Goal: Task Accomplishment & Management: Use online tool/utility

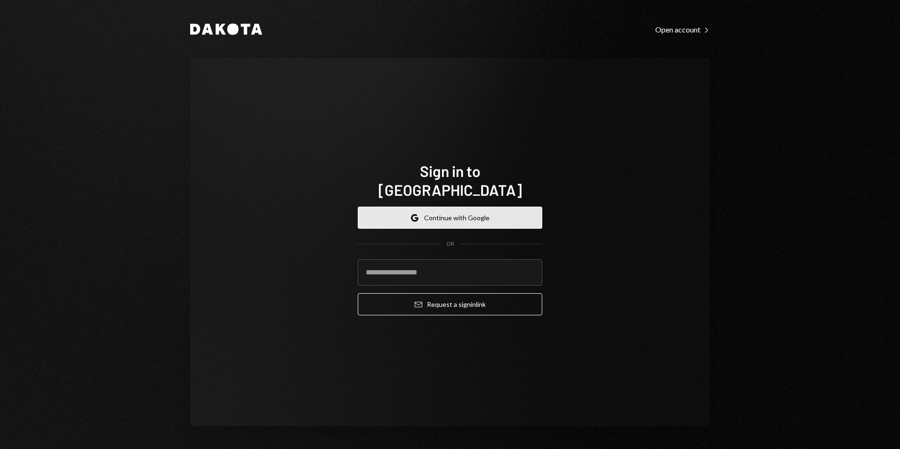
click at [455, 214] on button "Google Continue with Google" at bounding box center [450, 218] width 185 height 22
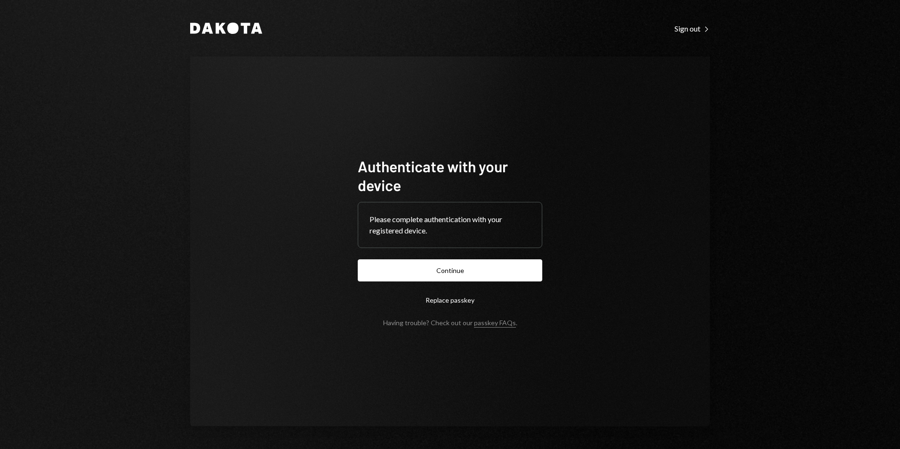
click at [438, 268] on button "Continue" at bounding box center [450, 270] width 185 height 22
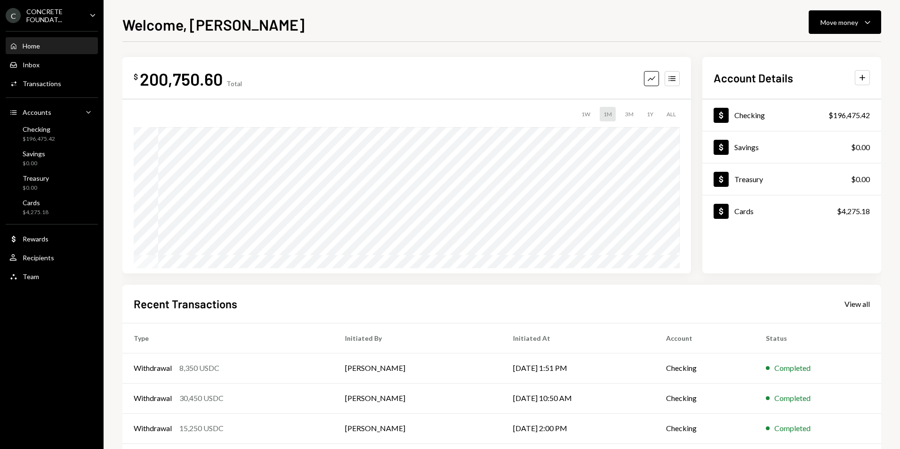
click at [80, 16] on div "CONCRETE FOUNDAT..." at bounding box center [54, 16] width 56 height 16
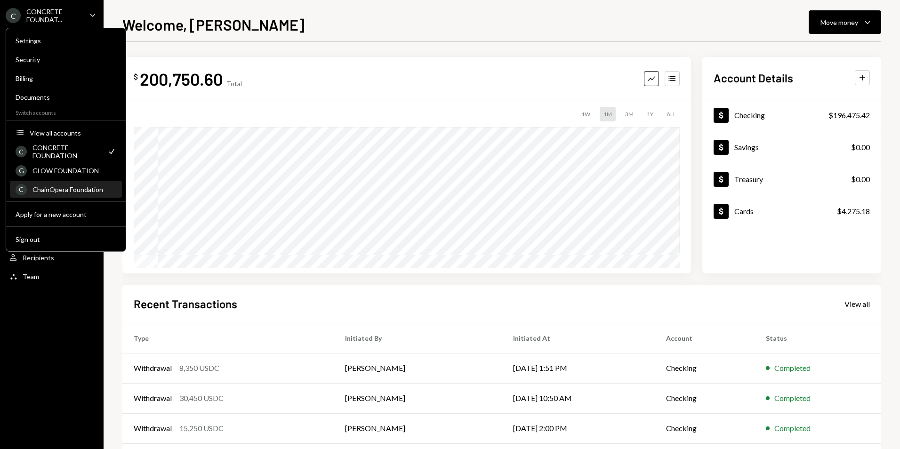
click at [72, 195] on div "C ChainOpera Foundation" at bounding box center [66, 190] width 101 height 16
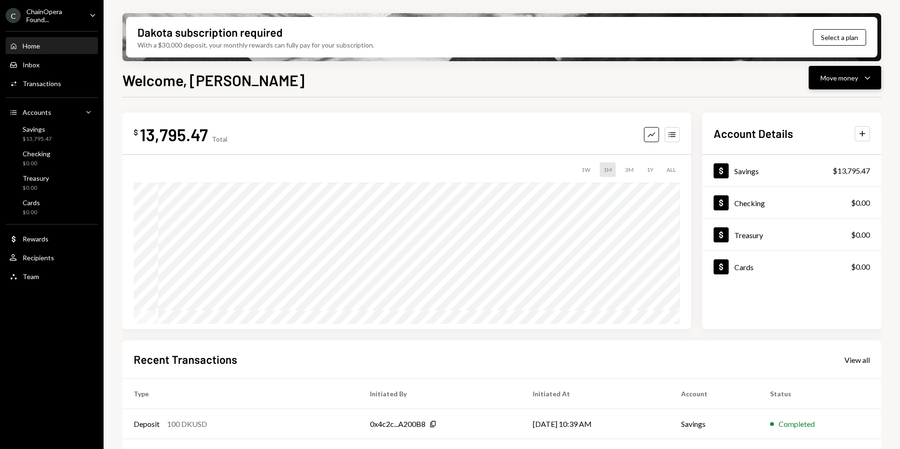
click at [863, 81] on icon "Caret Down" at bounding box center [867, 77] width 11 height 11
click at [833, 147] on div "Deposit" at bounding box center [837, 149] width 69 height 10
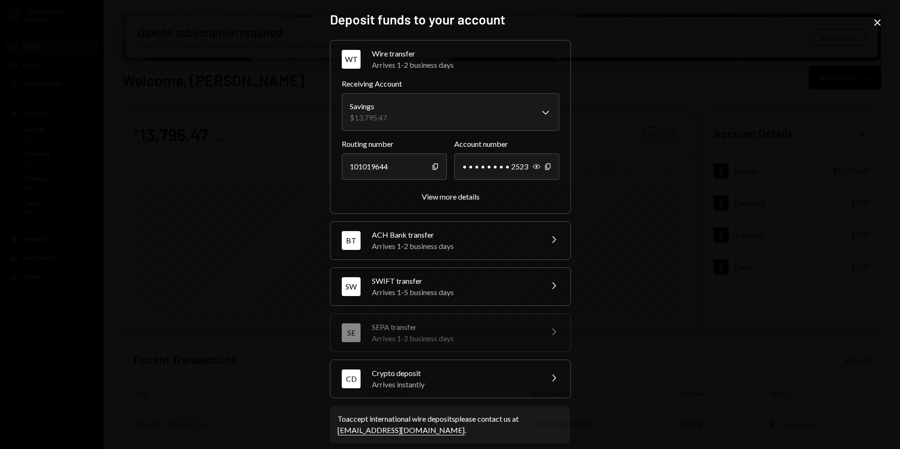
click at [542, 379] on div "CD Crypto deposit Arrives instantly Chevron Right" at bounding box center [451, 379] width 240 height 38
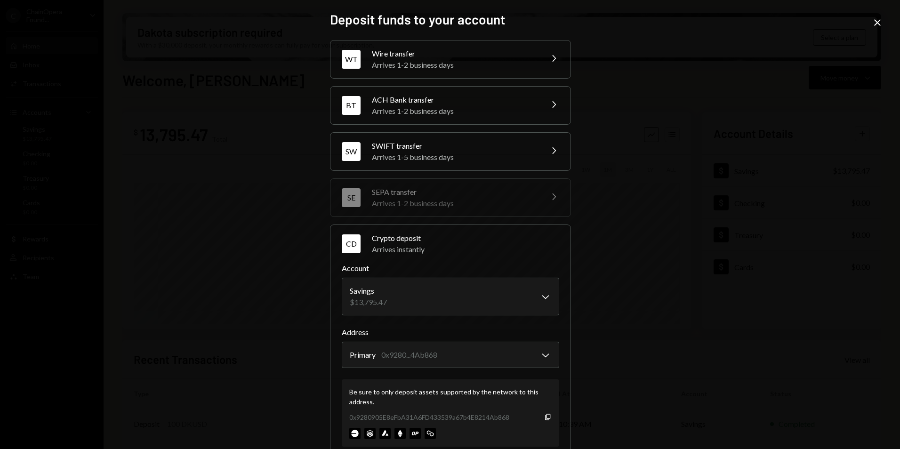
scroll to position [70, 0]
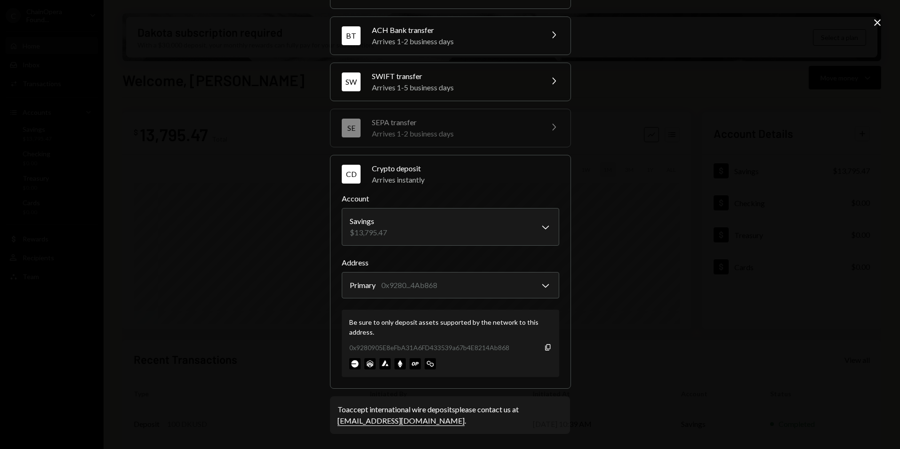
click at [367, 365] on img at bounding box center [369, 363] width 11 height 11
click at [876, 20] on icon "Close" at bounding box center [877, 22] width 11 height 11
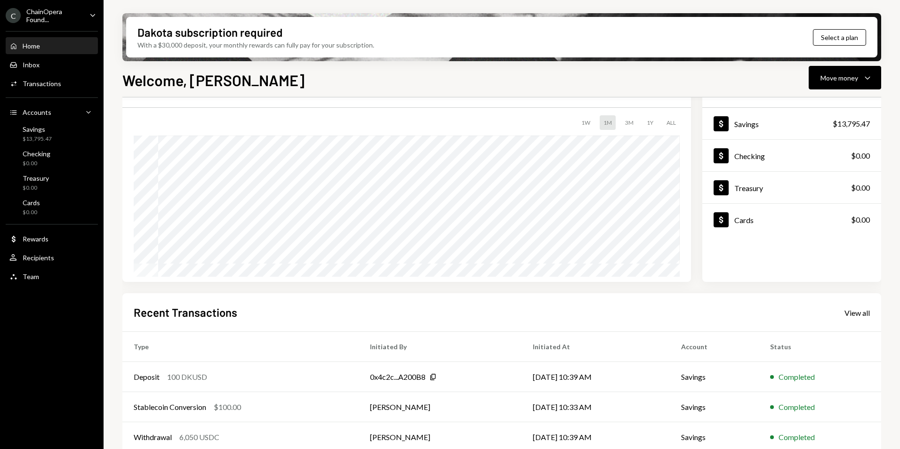
scroll to position [0, 0]
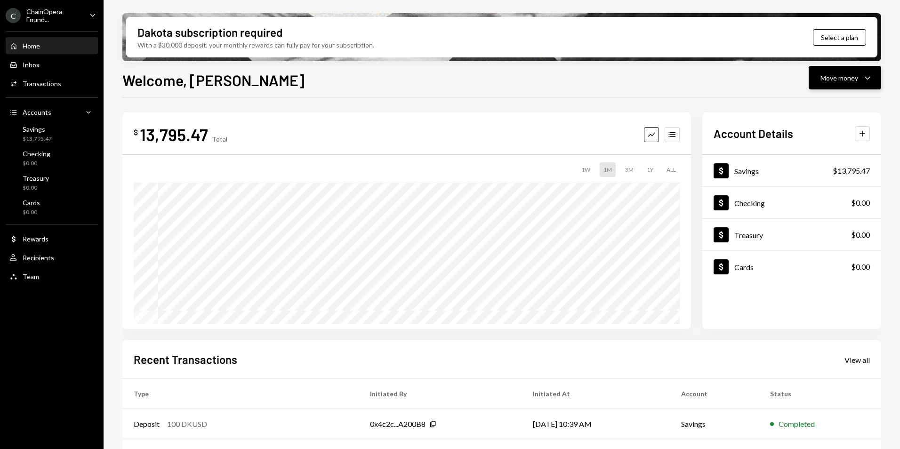
click at [864, 73] on icon "Caret Down" at bounding box center [867, 77] width 11 height 11
click at [833, 153] on div "Deposit" at bounding box center [837, 149] width 69 height 10
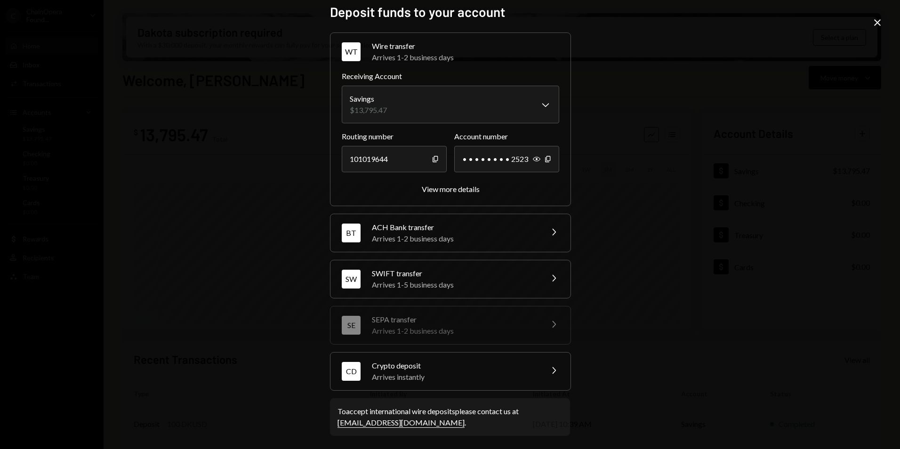
scroll to position [9, 0]
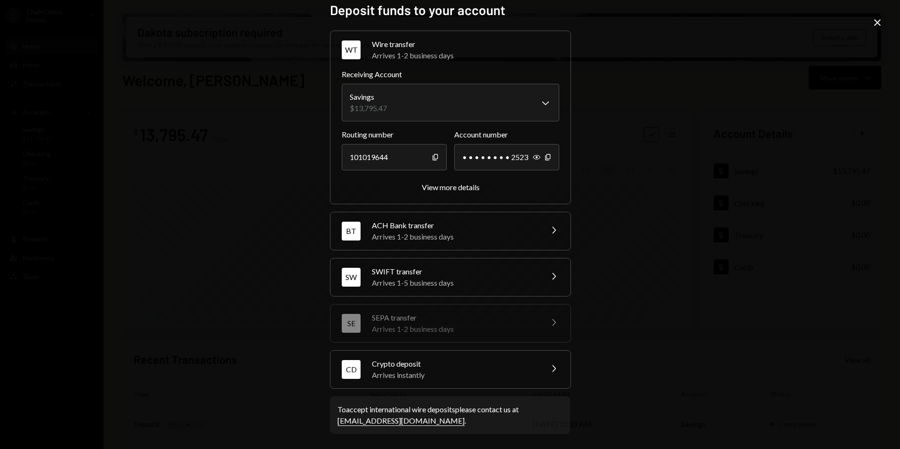
click at [548, 372] on icon "Chevron Right" at bounding box center [553, 368] width 11 height 11
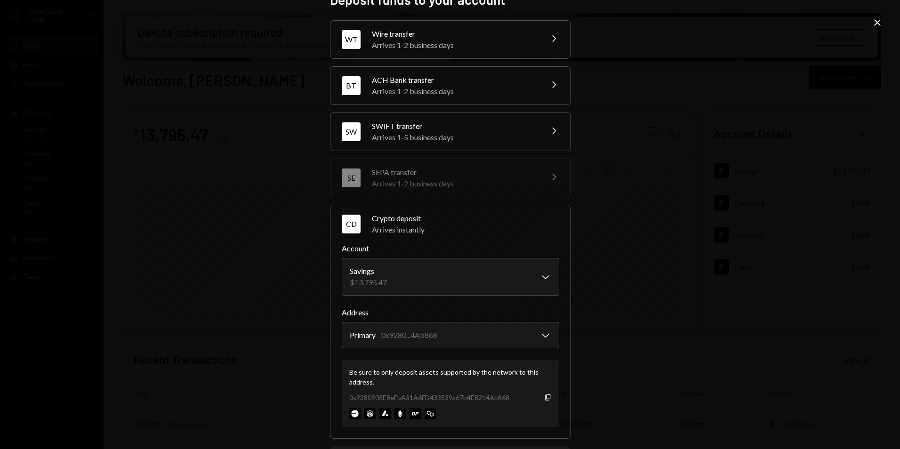
scroll to position [0, 0]
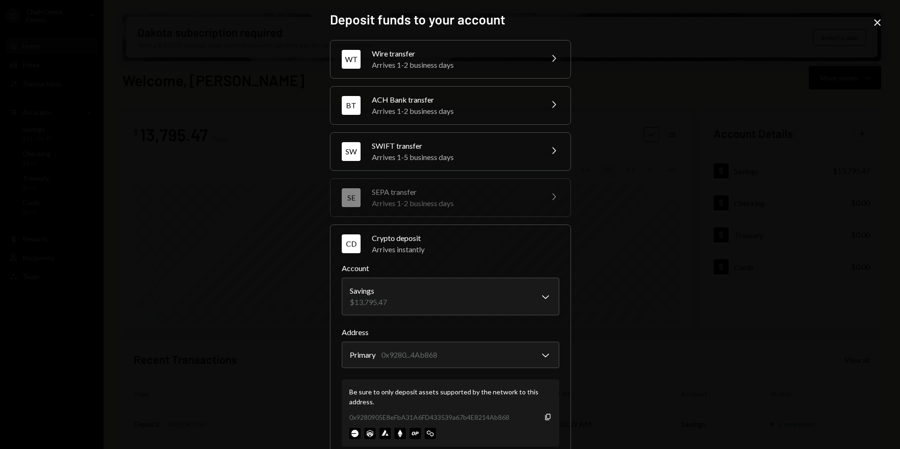
click at [708, 203] on div "**********" at bounding box center [450, 224] width 900 height 449
click at [874, 24] on icon "Close" at bounding box center [877, 22] width 11 height 11
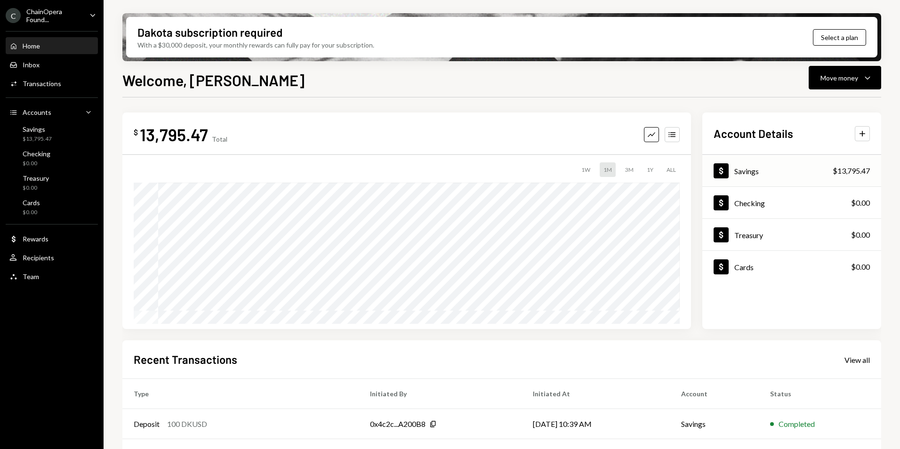
click at [811, 171] on div "Dollar Savings $13,795.47" at bounding box center [792, 171] width 179 height 31
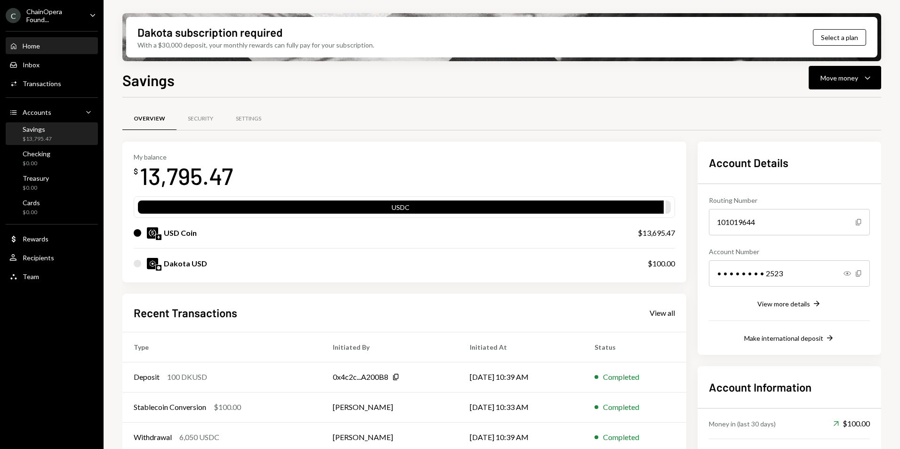
click at [35, 48] on div "Home" at bounding box center [31, 46] width 17 height 8
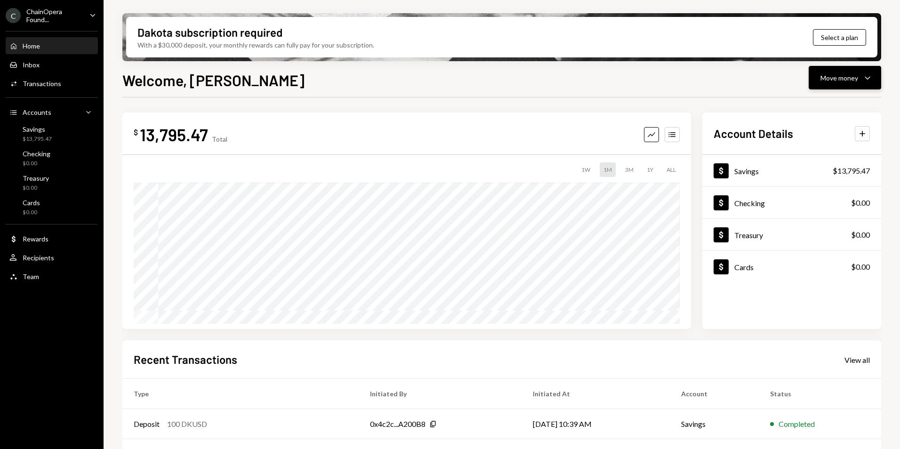
click at [850, 78] on div "Move money" at bounding box center [840, 78] width 38 height 10
click at [833, 148] on div "Deposit" at bounding box center [837, 149] width 69 height 10
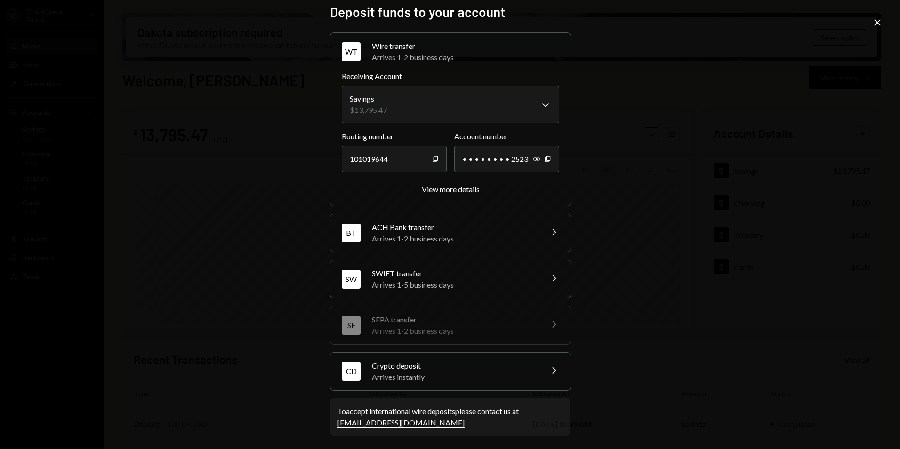
scroll to position [9, 0]
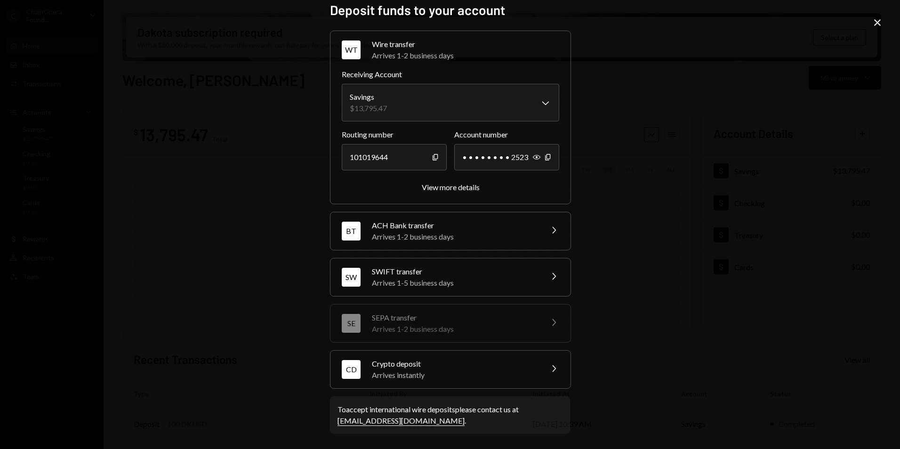
click at [448, 373] on div "Arrives instantly" at bounding box center [454, 375] width 165 height 11
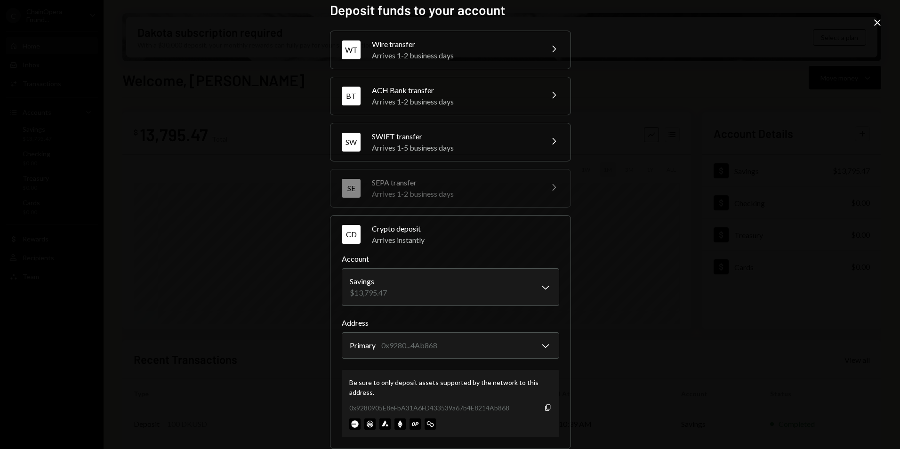
scroll to position [70, 0]
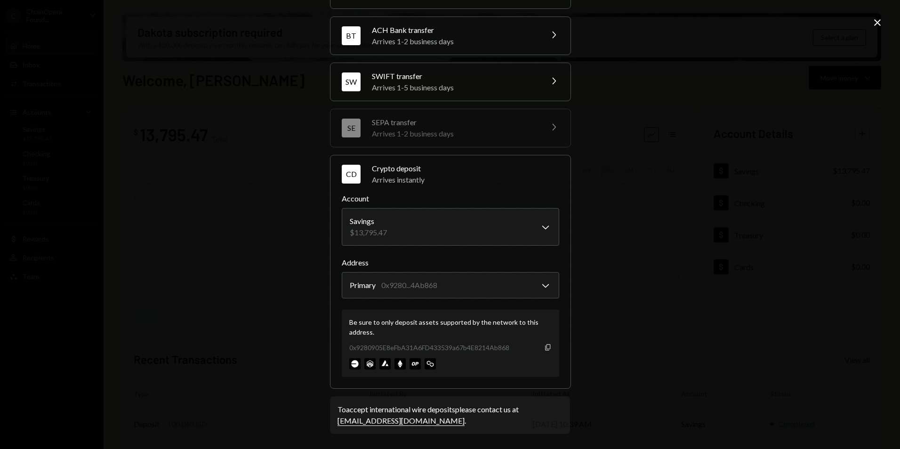
click at [544, 348] on icon "Copy" at bounding box center [548, 348] width 8 height 8
click at [350, 364] on img at bounding box center [354, 363] width 11 height 11
click at [369, 364] on img at bounding box center [369, 363] width 11 height 11
click at [383, 365] on img at bounding box center [385, 363] width 11 height 11
click at [399, 363] on img at bounding box center [400, 363] width 11 height 11
